Goal: Find specific page/section: Find specific page/section

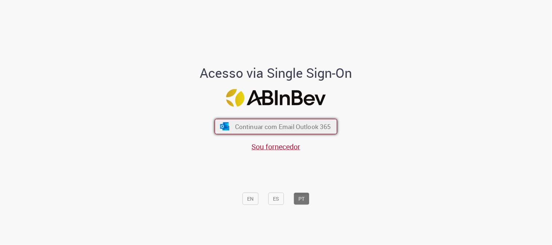
click at [285, 127] on span "Continuar com Email Outlook 365" at bounding box center [283, 127] width 96 height 8
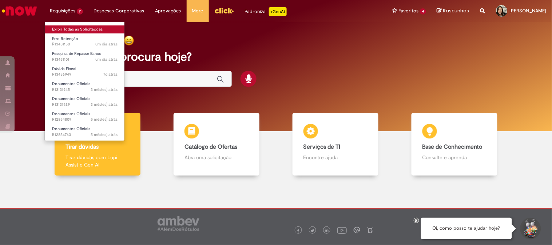
click at [75, 29] on link "Exibir Todas as Solicitações" at bounding box center [85, 29] width 80 height 8
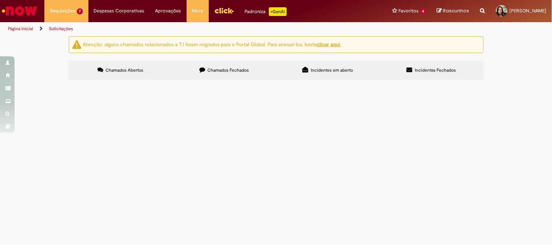
click at [0, 0] on span "Pessoal, o fornecedor Projeta – CNPJ 83.002.170/0001-32 nos acionou informando …" at bounding box center [0, 0] width 0 height 0
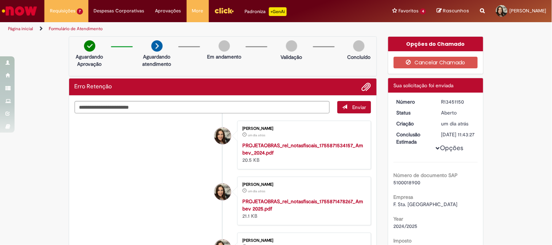
click at [25, 13] on img "Ir para a Homepage" at bounding box center [20, 11] width 38 height 15
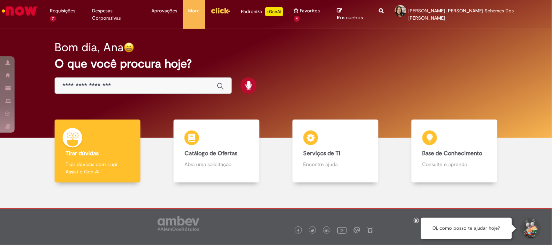
click at [220, 8] on img "Menu Cabeçalho" at bounding box center [221, 10] width 20 height 11
